Goal: Transaction & Acquisition: Purchase product/service

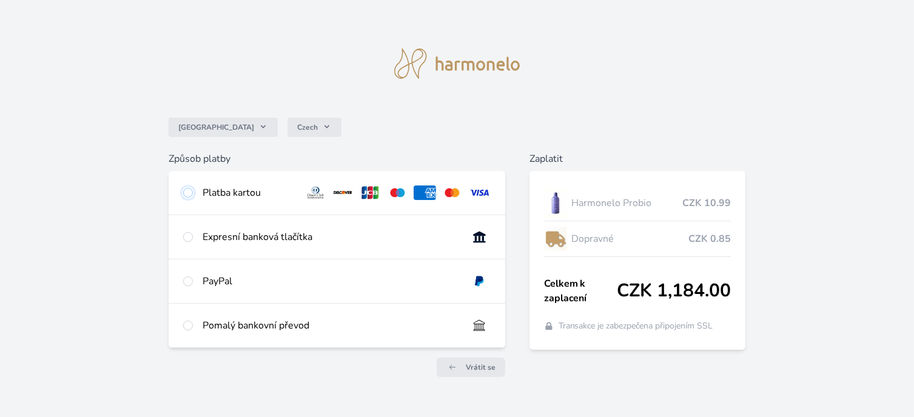
click at [193, 198] on input "radio" at bounding box center [188, 193] width 10 height 10
radio input "true"
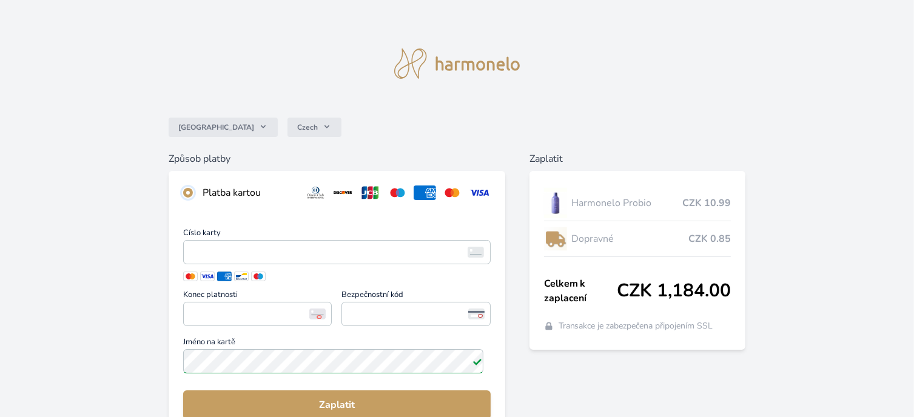
click at [193, 198] on input "radio" at bounding box center [188, 193] width 10 height 10
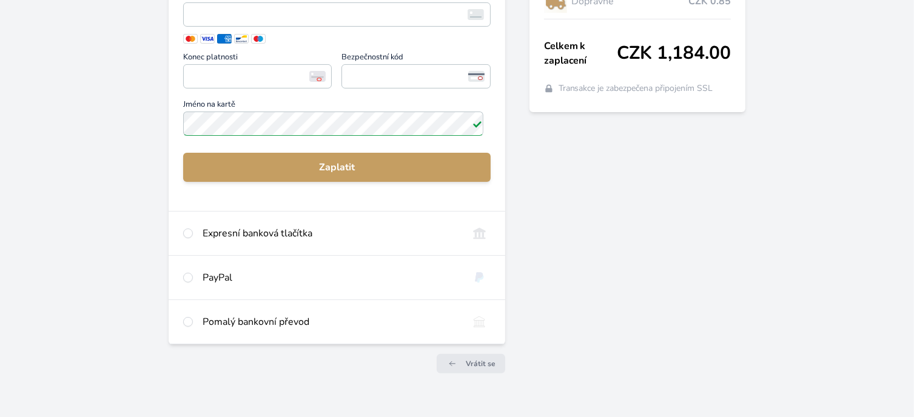
scroll to position [243, 0]
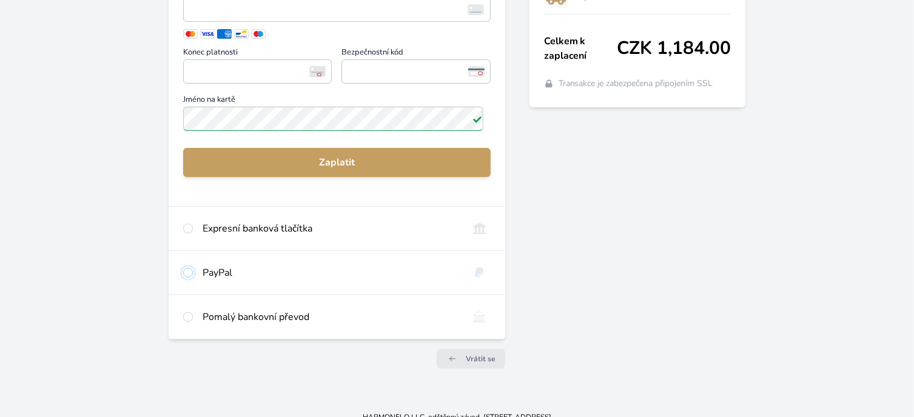
click at [193, 278] on input "radio" at bounding box center [188, 273] width 10 height 10
radio input "true"
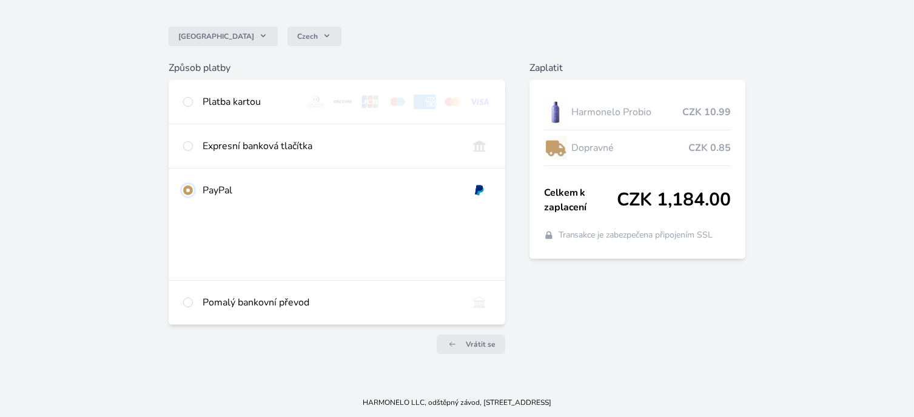
scroll to position [154, 0]
click at [192, 97] on input "radio" at bounding box center [188, 102] width 10 height 10
radio input "true"
radio input "false"
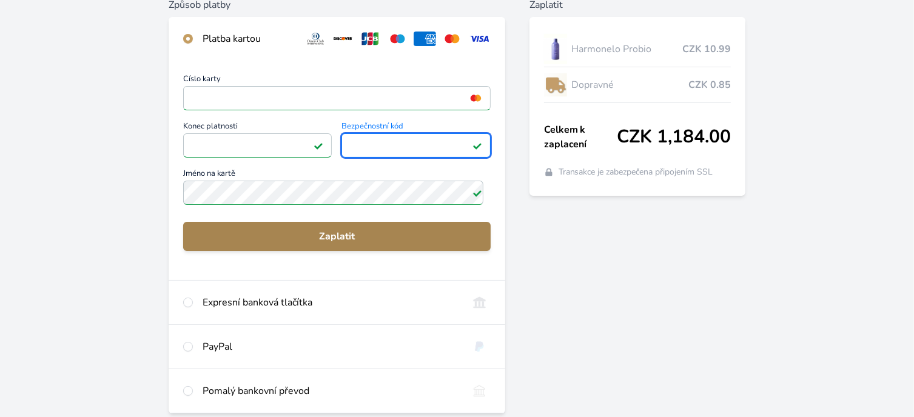
click at [400, 244] on span "Zaplatit" at bounding box center [337, 236] width 288 height 15
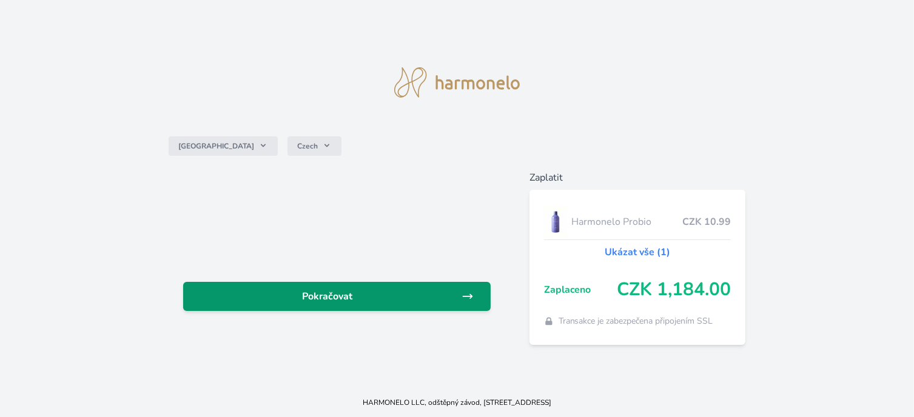
click at [476, 299] on link "Pokračovat" at bounding box center [337, 296] width 308 height 29
